Goal: Information Seeking & Learning: Check status

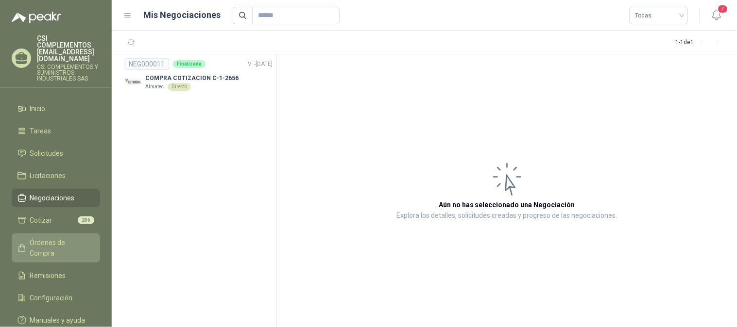
click at [79, 238] on span "Órdenes de Compra" at bounding box center [60, 248] width 61 height 21
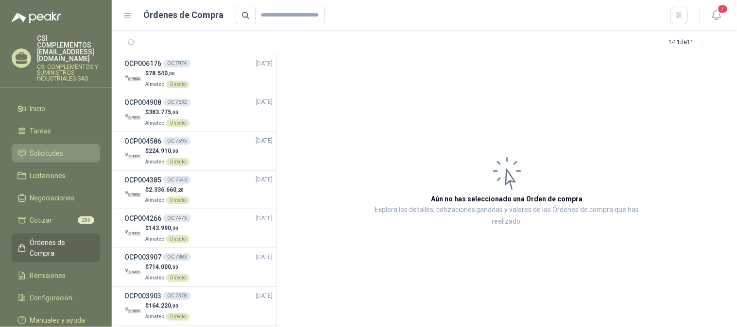
click at [49, 144] on link "Solicitudes" at bounding box center [56, 153] width 88 height 18
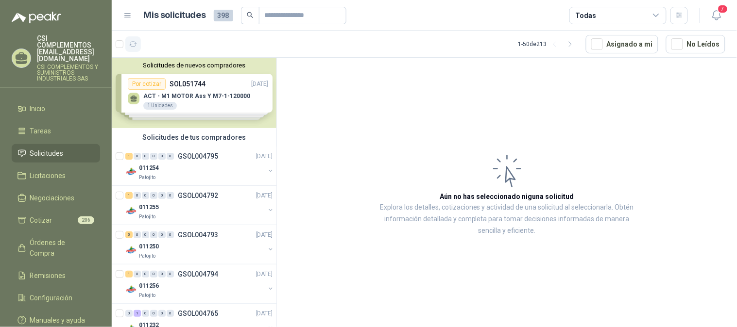
click at [134, 39] on button "button" at bounding box center [133, 44] width 16 height 16
click at [158, 40] on span "159" at bounding box center [161, 40] width 12 height 8
click at [190, 169] on div "011254" at bounding box center [202, 168] width 126 height 12
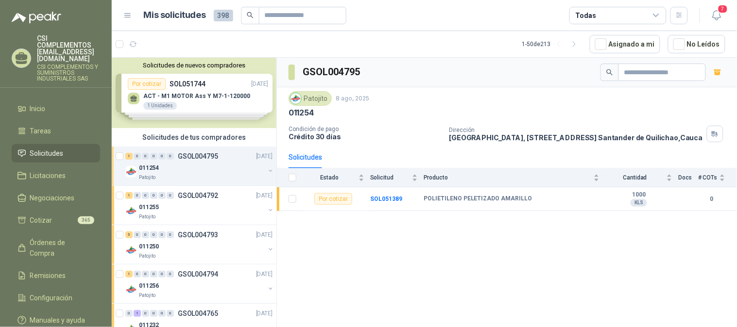
click at [65, 148] on li "Solicitudes" at bounding box center [55, 153] width 77 height 11
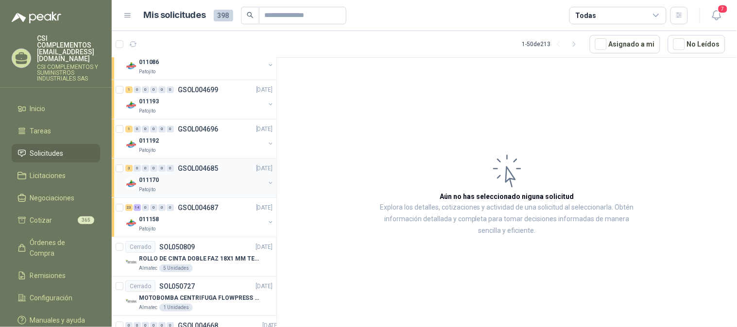
scroll to position [1133, 0]
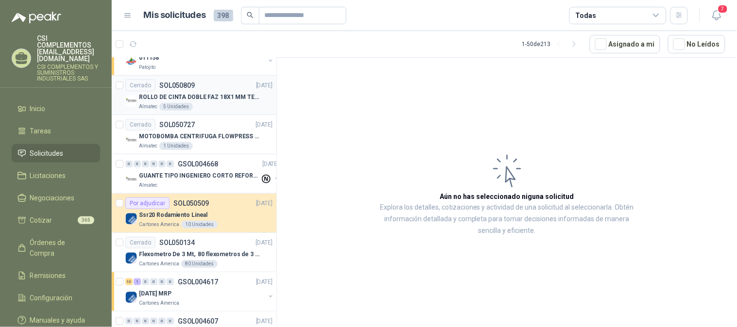
click at [207, 105] on div "Almatec 5 Unidades" at bounding box center [206, 107] width 134 height 8
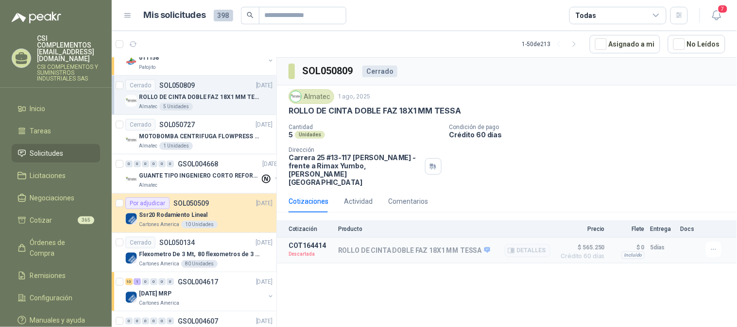
click at [294, 250] on p "Descartada" at bounding box center [311, 255] width 44 height 10
click at [172, 178] on p "GUANTE TIPO INGENIERO CORTO REFORZADO" at bounding box center [199, 175] width 121 height 9
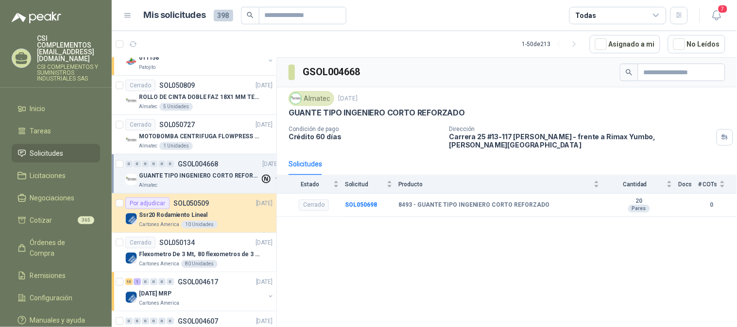
scroll to position [1079, 0]
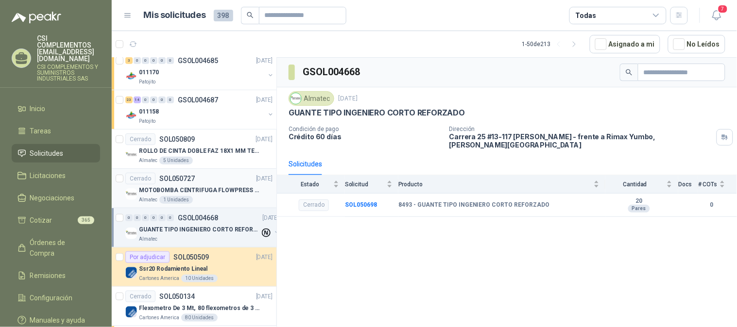
click at [214, 177] on div "Cerrado SOL050727 [DATE]" at bounding box center [198, 179] width 147 height 12
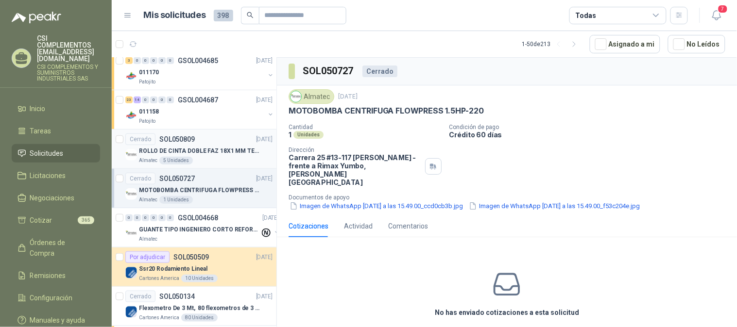
click at [201, 144] on div "Cerrado SOL050809 [DATE]" at bounding box center [198, 140] width 147 height 12
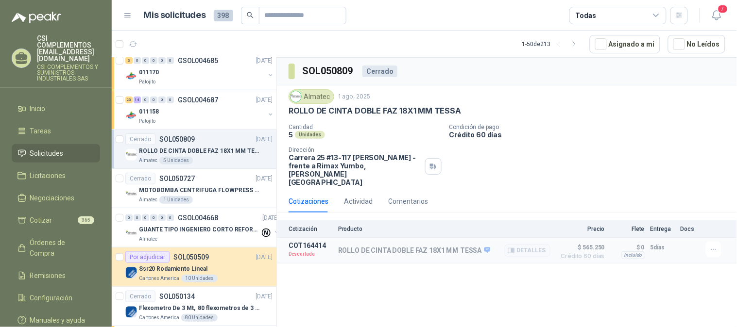
click at [296, 242] on p "COT164414" at bounding box center [311, 246] width 44 height 8
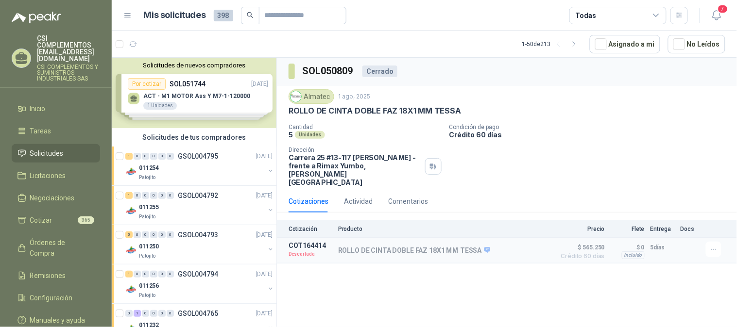
click at [46, 148] on span "Solicitudes" at bounding box center [47, 153] width 34 height 11
